Goal: Consume media (video, audio): Consume media (video, audio)

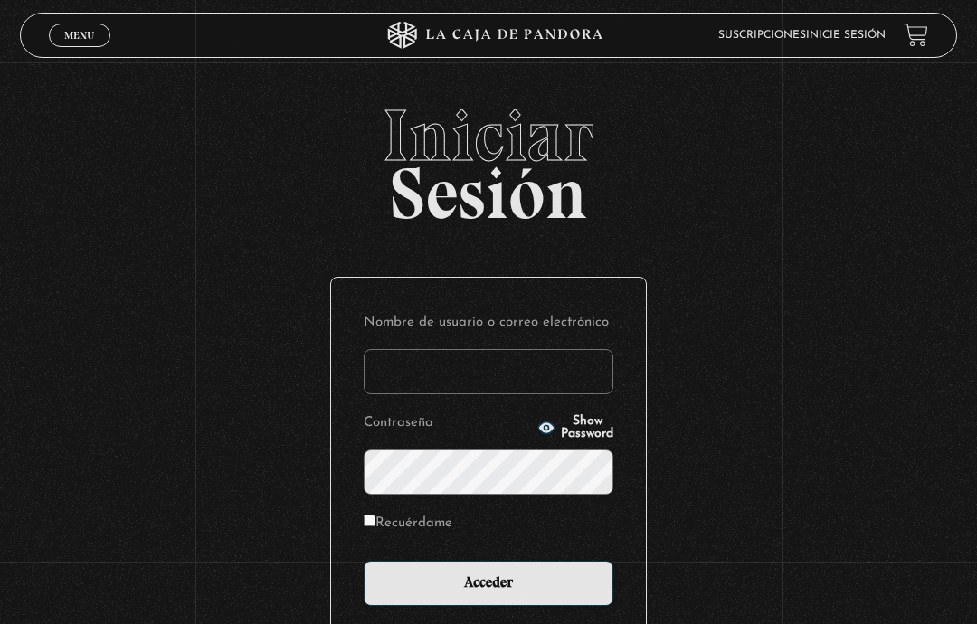
type input "saraimc24@gmail.com"
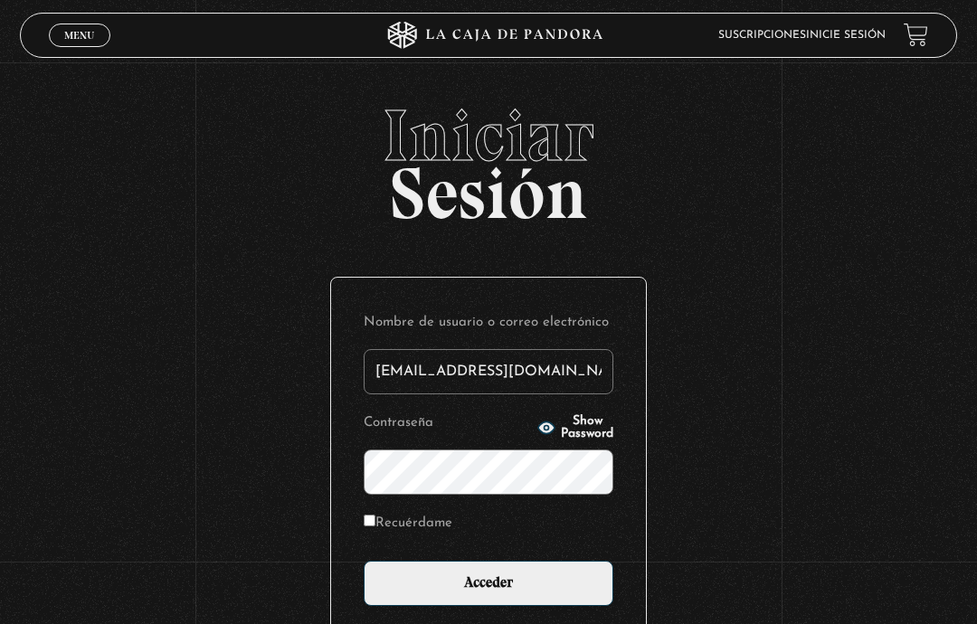
click at [373, 526] on input "Recuérdame" at bounding box center [370, 521] width 12 height 12
checkbox input "true"
click at [507, 581] on input "Acceder" at bounding box center [489, 583] width 250 height 45
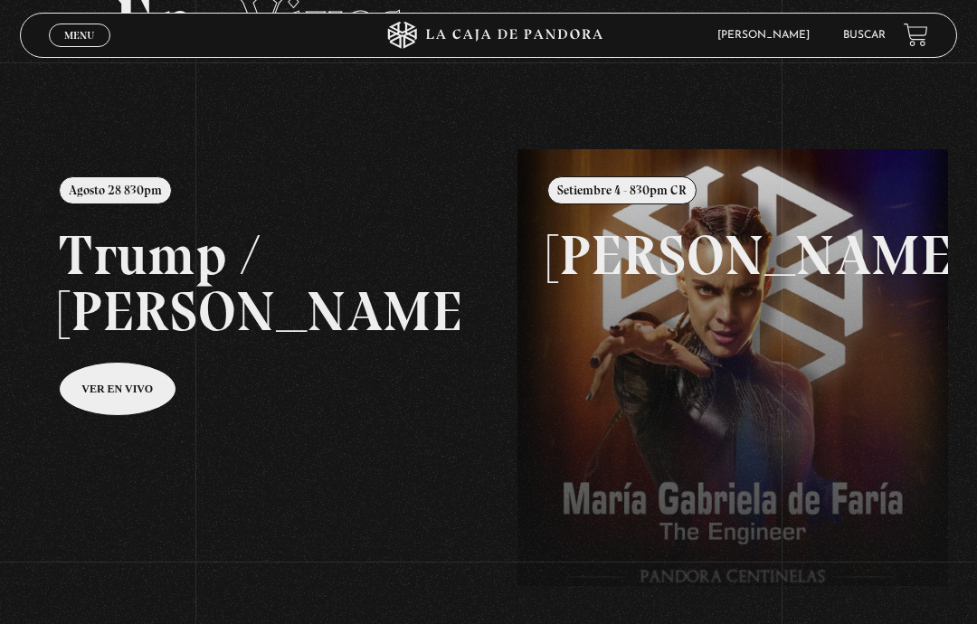
scroll to position [120, 0]
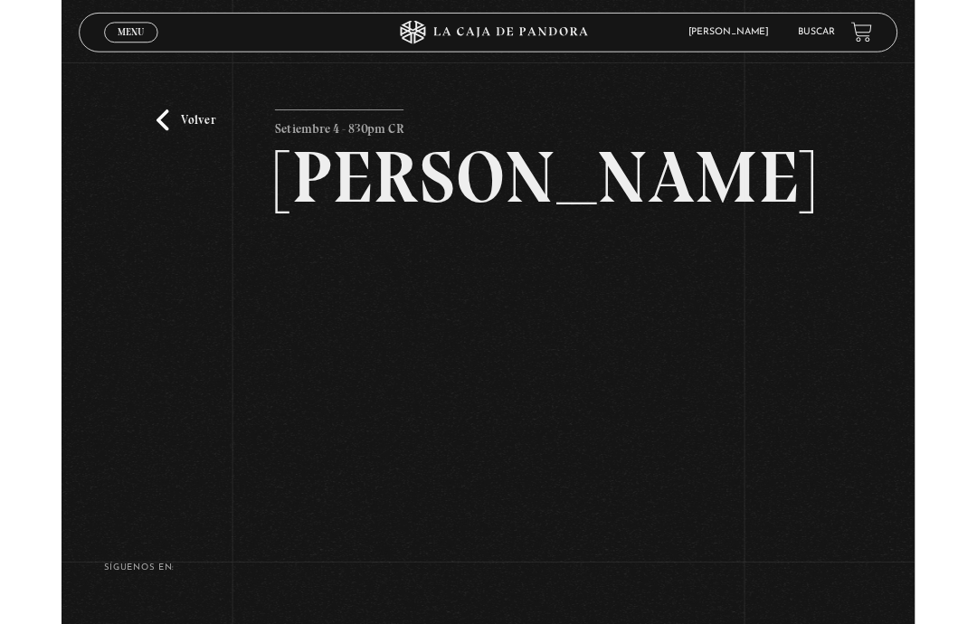
scroll to position [195, 0]
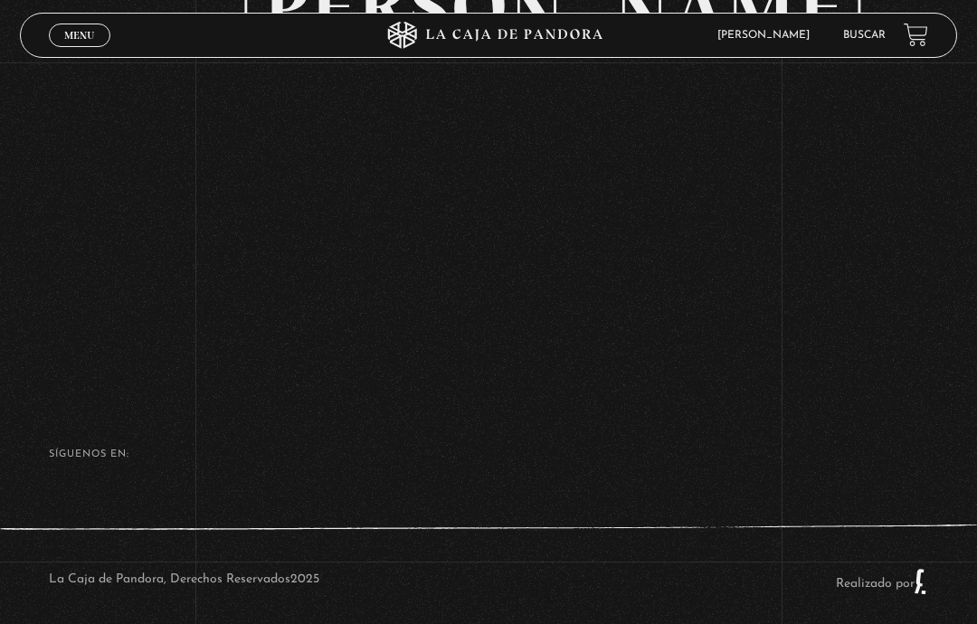
click at [845, 338] on div "Volver Setiembre 4 - 830pm CR [PERSON_NAME]" at bounding box center [488, 126] width 977 height 519
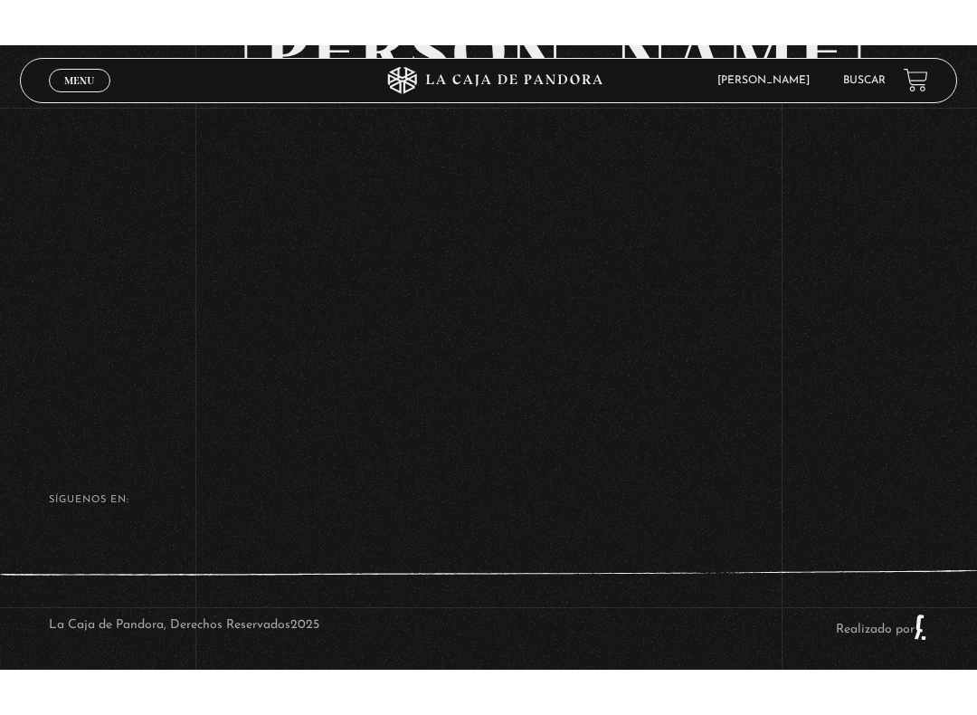
scroll to position [18, 0]
